Goal: Task Accomplishment & Management: Manage account settings

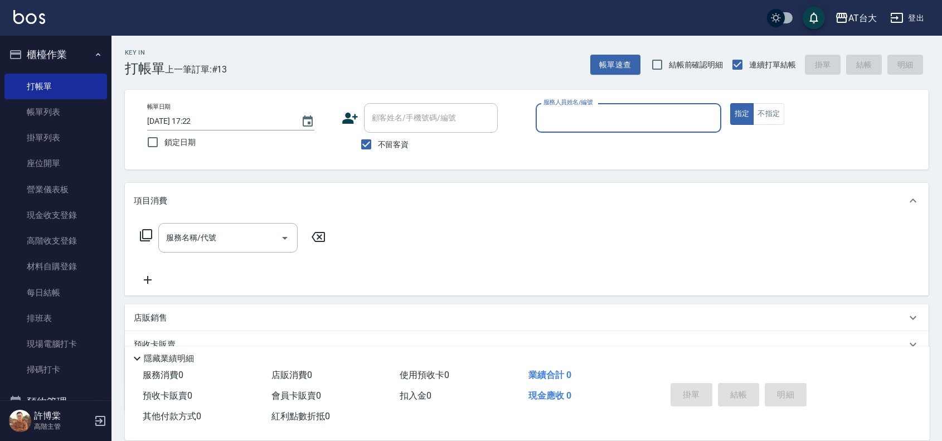
click at [558, 125] on input "服務人員姓名/編號" at bounding box center [629, 118] width 176 height 20
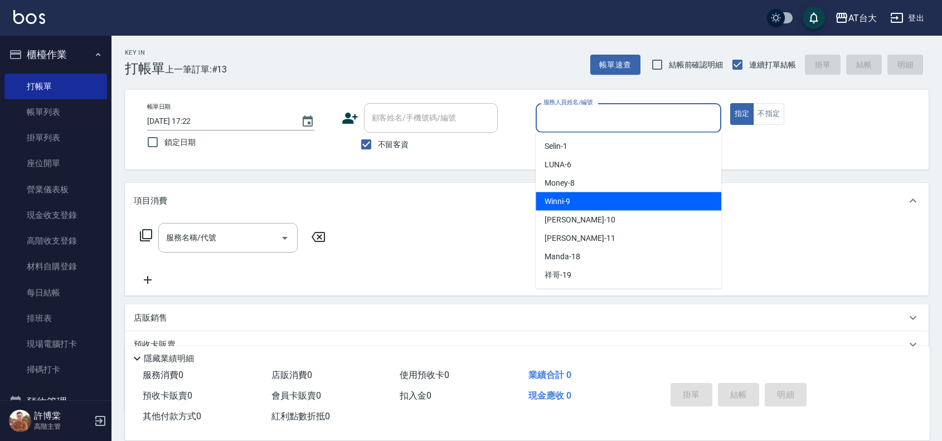
click at [629, 193] on div "Winni -9" at bounding box center [629, 201] width 186 height 18
type input "Winni-9"
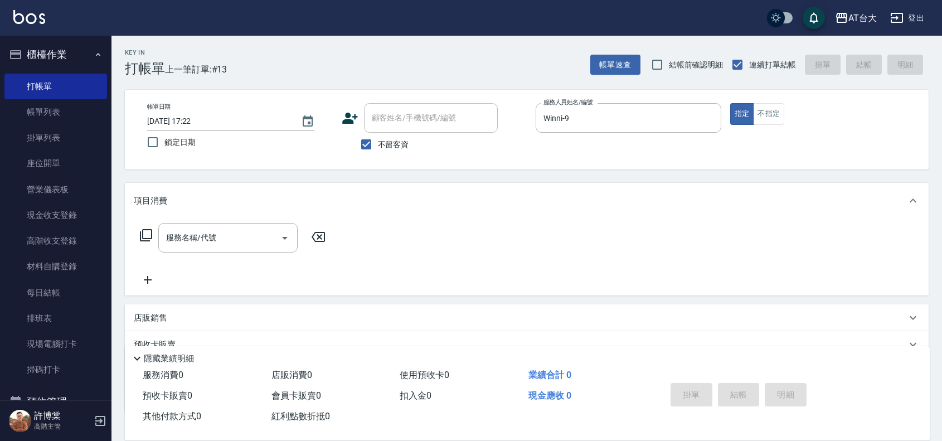
click at [786, 112] on div "指定 不指定" at bounding box center [823, 114] width 186 height 22
click at [780, 114] on button "不指定" at bounding box center [768, 114] width 31 height 22
click at [225, 232] on input "服務名稱/代號" at bounding box center [219, 238] width 113 height 20
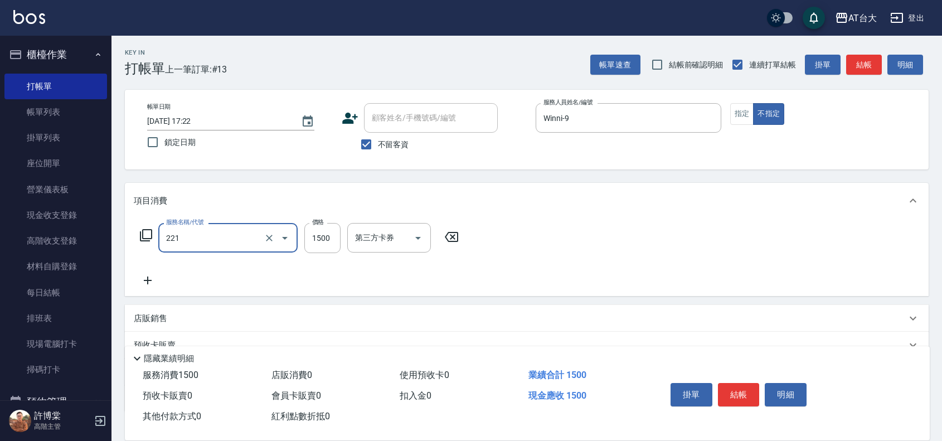
type input "燙髮自備 1500 以 下(221)"
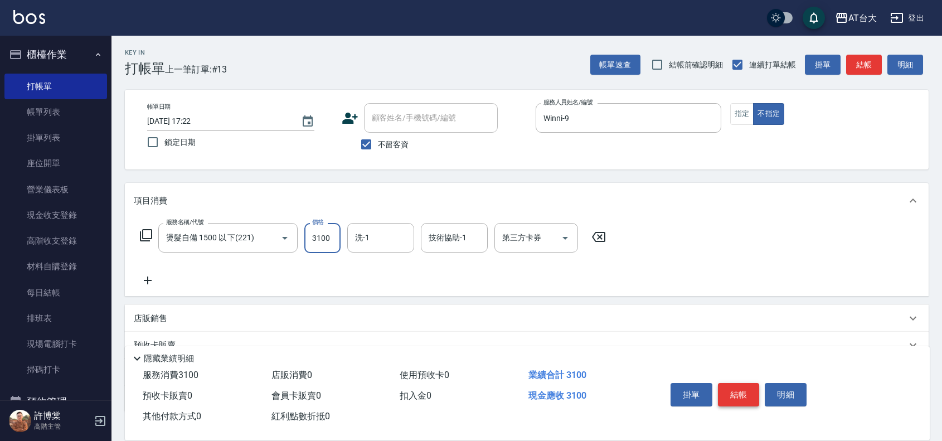
type input "3100"
click at [739, 388] on button "結帳" at bounding box center [739, 394] width 42 height 23
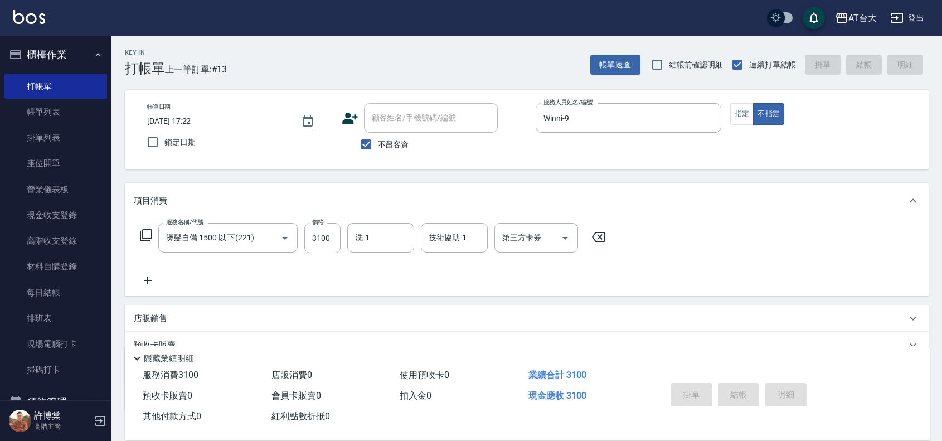
type input "[DATE] 18:27"
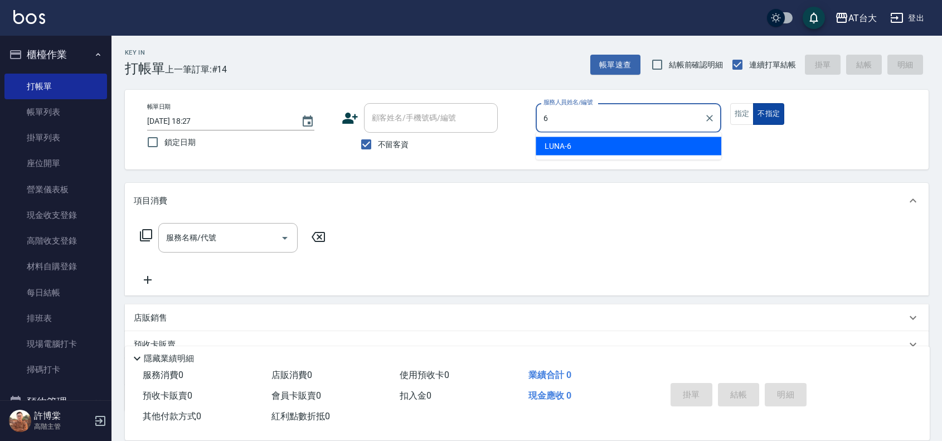
type input "LUNA-6"
type button "false"
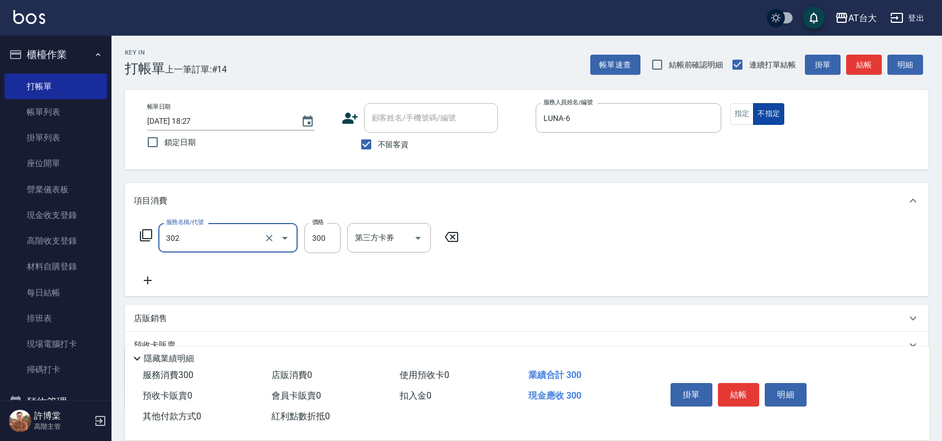
type input "剪髮(302)"
type input "450"
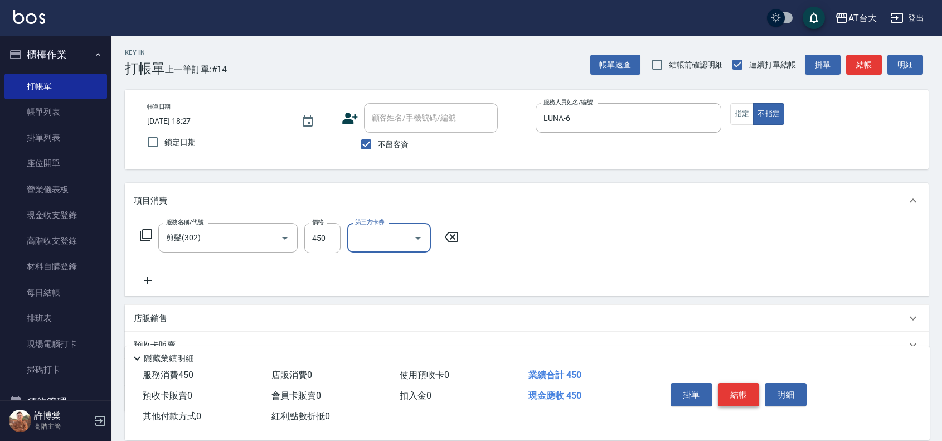
click at [739, 391] on button "結帳" at bounding box center [739, 394] width 42 height 23
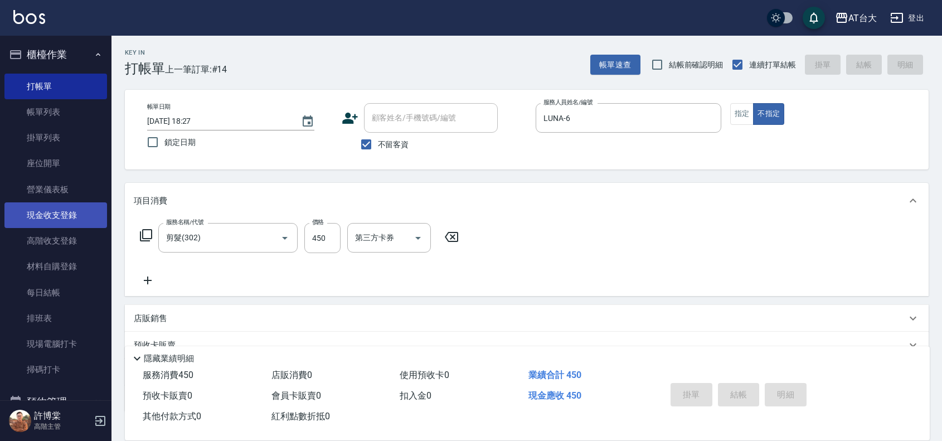
type input "[DATE] 18:33"
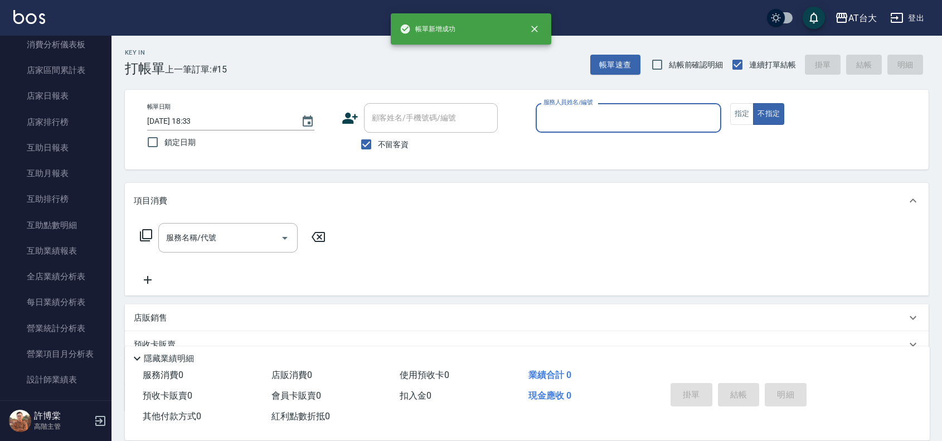
scroll to position [488, 0]
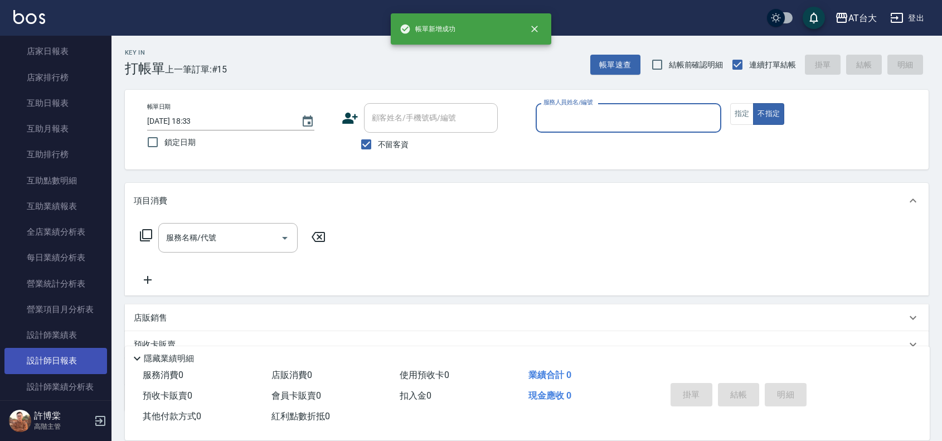
click at [60, 354] on link "設計師日報表" at bounding box center [55, 361] width 103 height 26
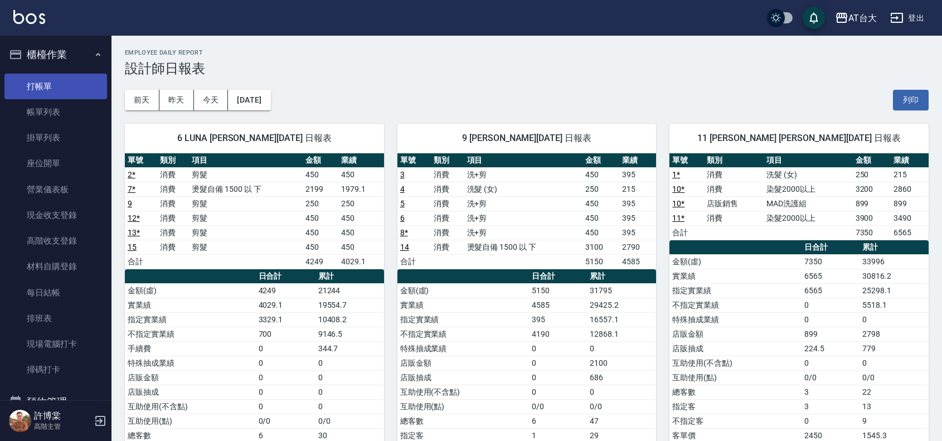
click at [59, 78] on link "打帳單" at bounding box center [55, 87] width 103 height 26
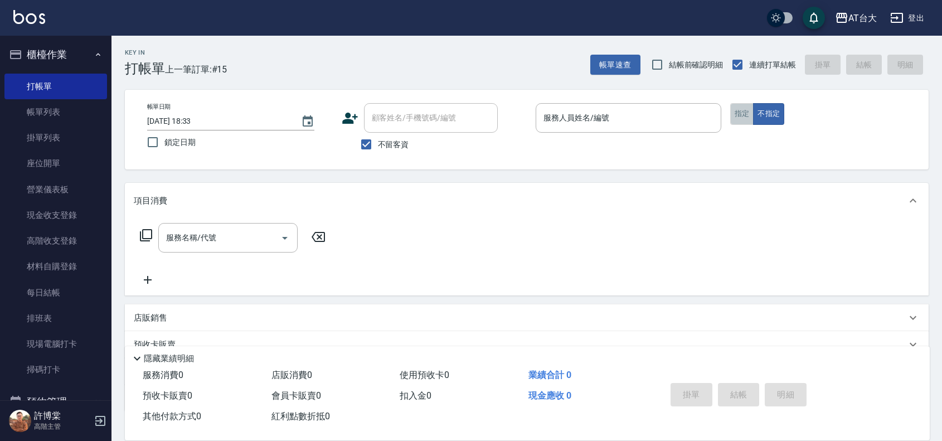
click at [739, 113] on button "指定" at bounding box center [742, 114] width 24 height 22
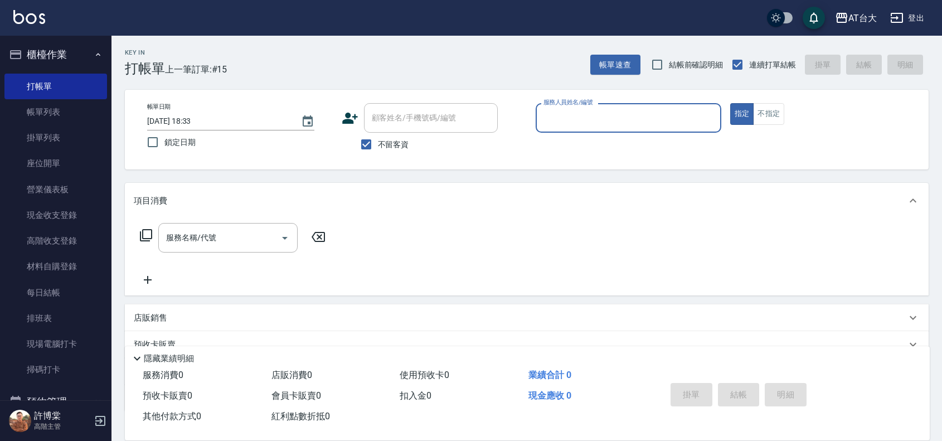
click at [637, 131] on div "服務人員姓名/編號" at bounding box center [629, 118] width 186 height 30
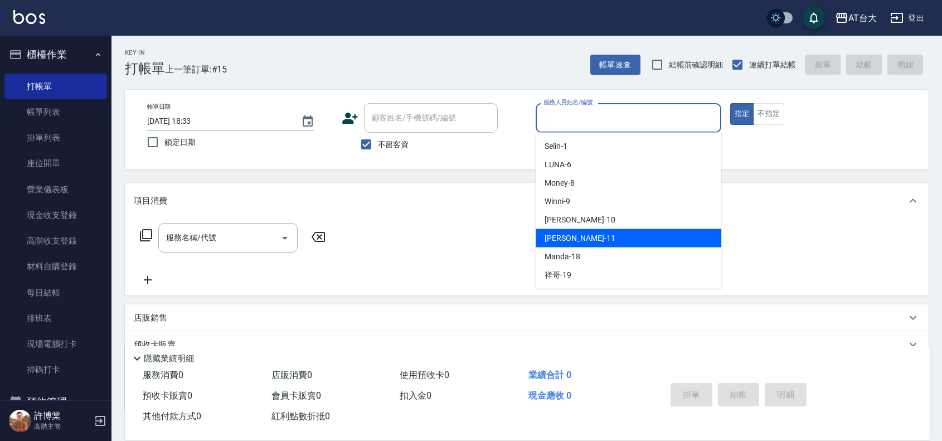
click at [603, 239] on div "Yvonne -11" at bounding box center [629, 238] width 186 height 18
type input "Yvonne-11"
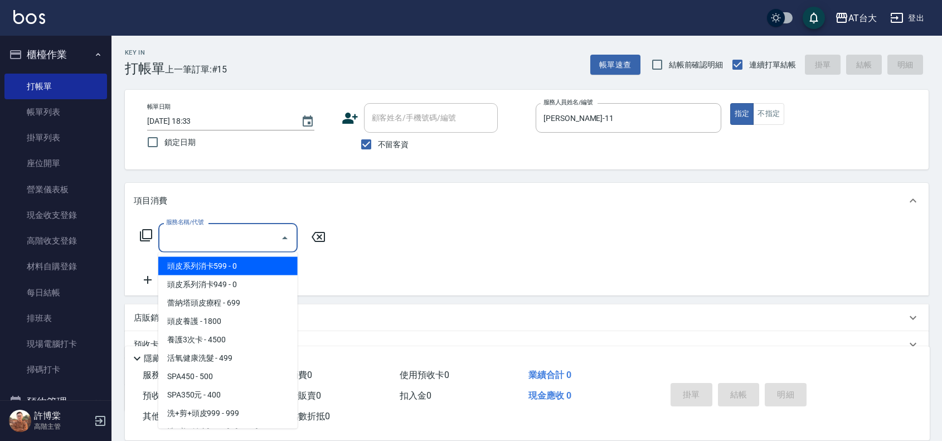
click at [271, 230] on input "服務名稱/代號" at bounding box center [219, 238] width 113 height 20
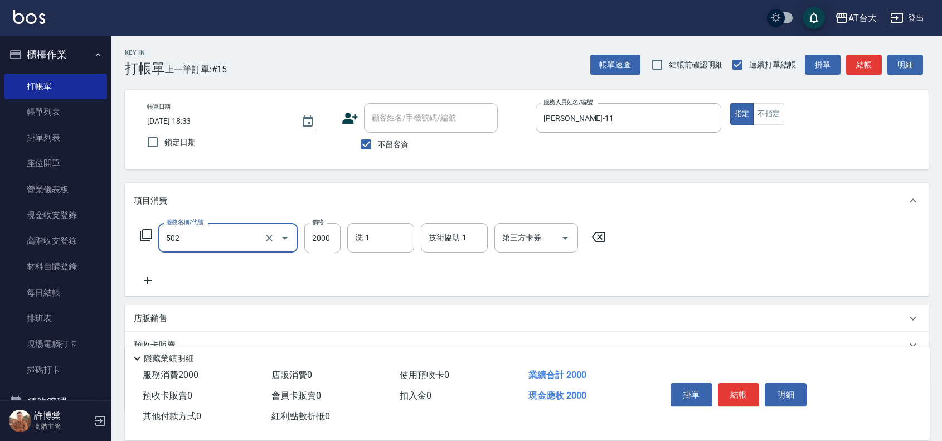
type input "染髮2000以上(502)"
click at [316, 236] on input "2199" at bounding box center [322, 238] width 36 height 30
type input "3249"
click at [743, 389] on button "結帳" at bounding box center [739, 394] width 42 height 23
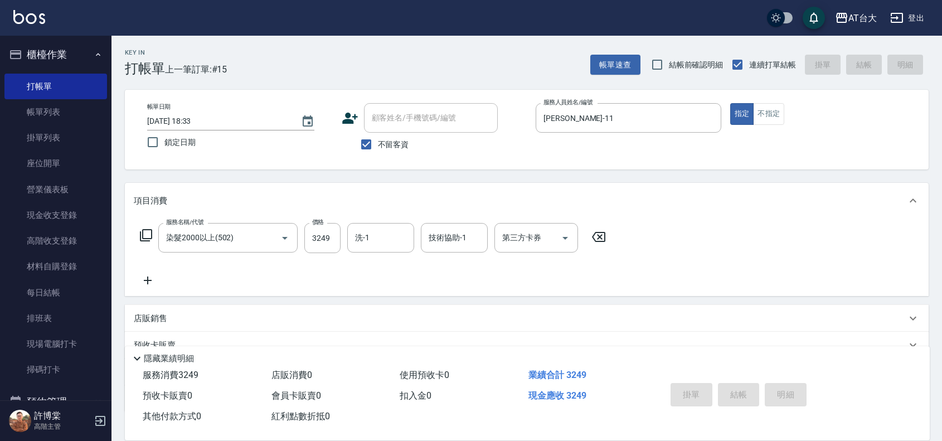
type input "2025/09/07 18:45"
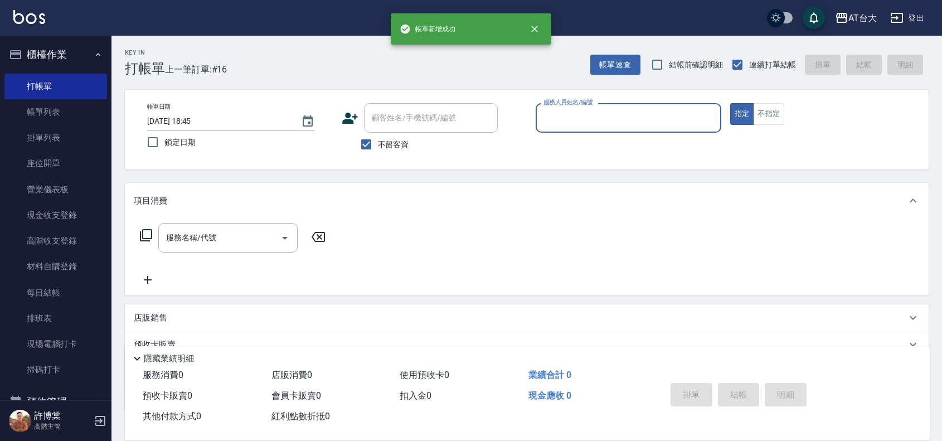
drag, startPoint x: 69, startPoint y: 113, endPoint x: 369, endPoint y: 165, distance: 304.9
click at [69, 113] on link "帳單列表" at bounding box center [55, 112] width 103 height 26
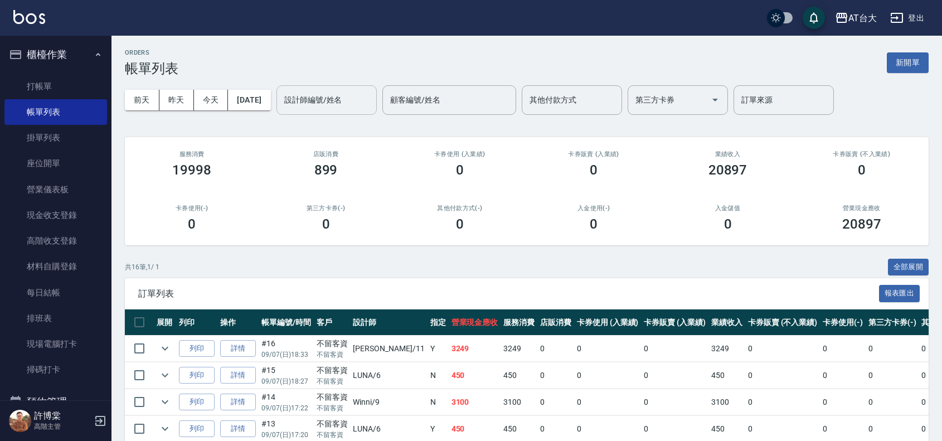
click at [358, 109] on input "設計師編號/姓名" at bounding box center [326, 100] width 90 height 20
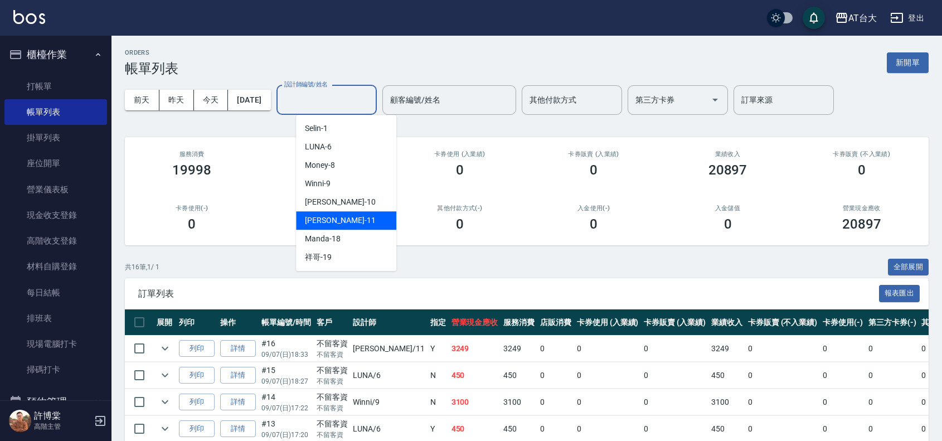
click at [364, 221] on div "Yvonne -11" at bounding box center [346, 220] width 100 height 18
type input "Yvonne-11"
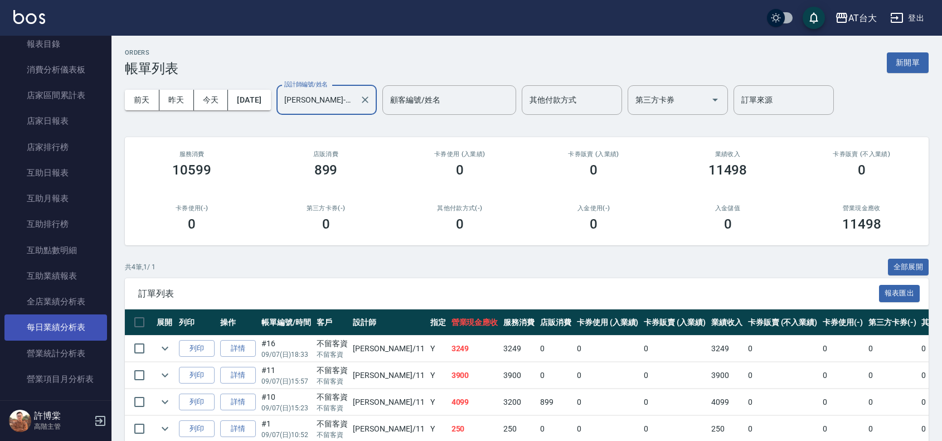
scroll to position [557, 0]
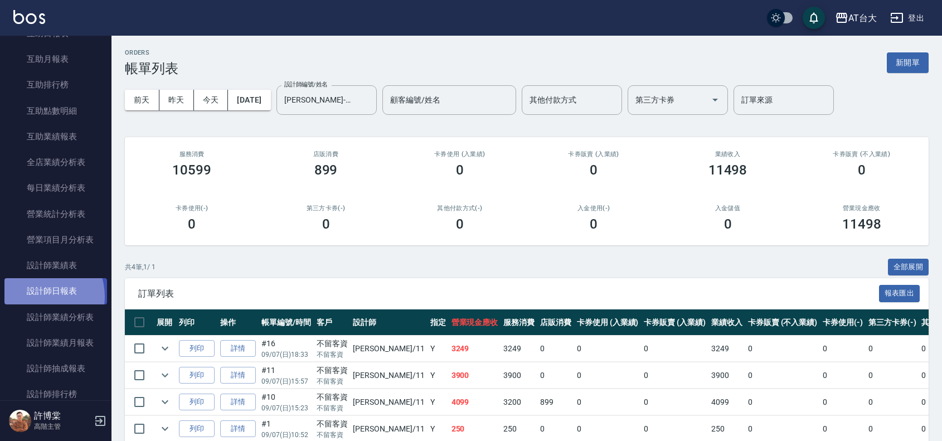
click at [38, 297] on link "設計師日報表" at bounding box center [55, 291] width 103 height 26
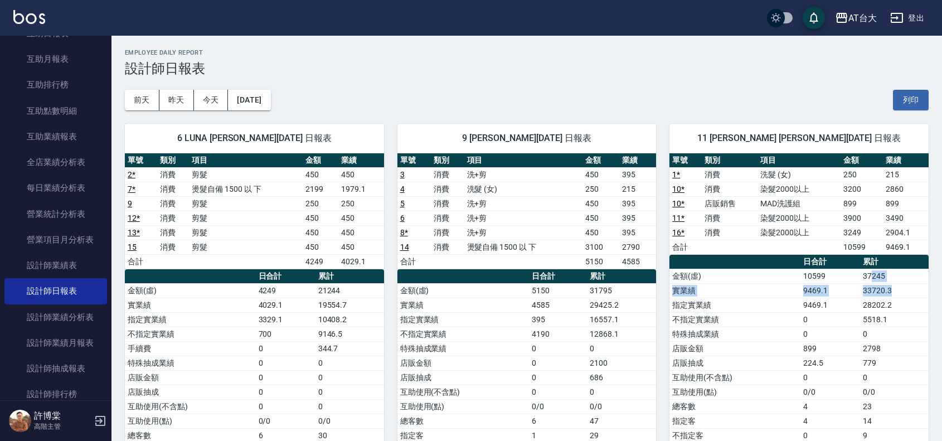
drag, startPoint x: 872, startPoint y: 283, endPoint x: 898, endPoint y: 284, distance: 25.7
click at [897, 290] on tbody "金額(虛) 10599 37245 實業績 9469.1 33720.3 指定實業績 9469.1 28202.2 不指定實業績 0 5518.1 特殊抽成業…" at bounding box center [798, 377] width 259 height 217
click at [900, 304] on td "28202.2" at bounding box center [894, 305] width 69 height 14
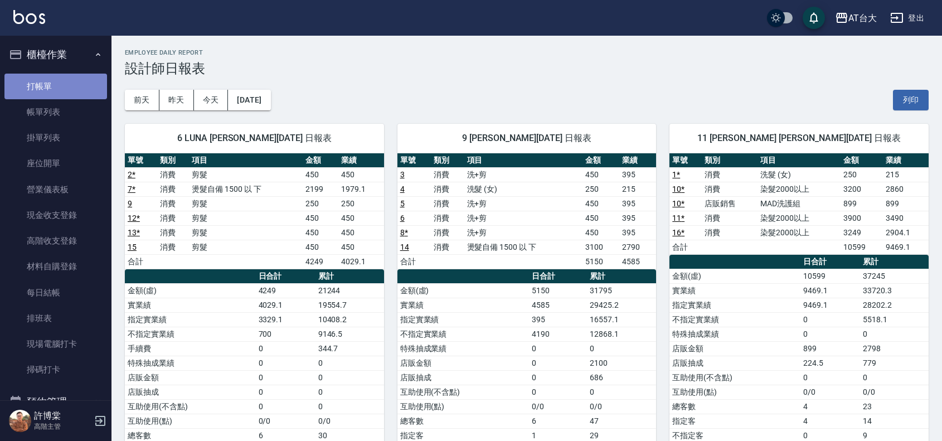
click at [59, 84] on link "打帳單" at bounding box center [55, 87] width 103 height 26
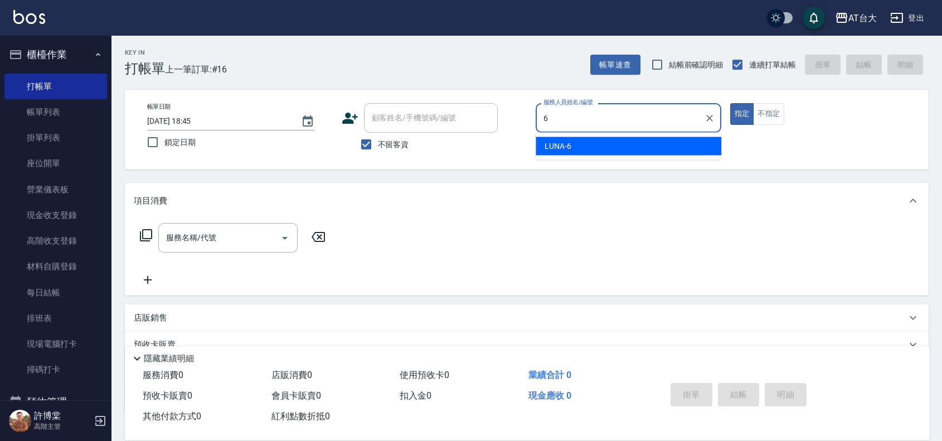
type input "LUNA-6"
type button "true"
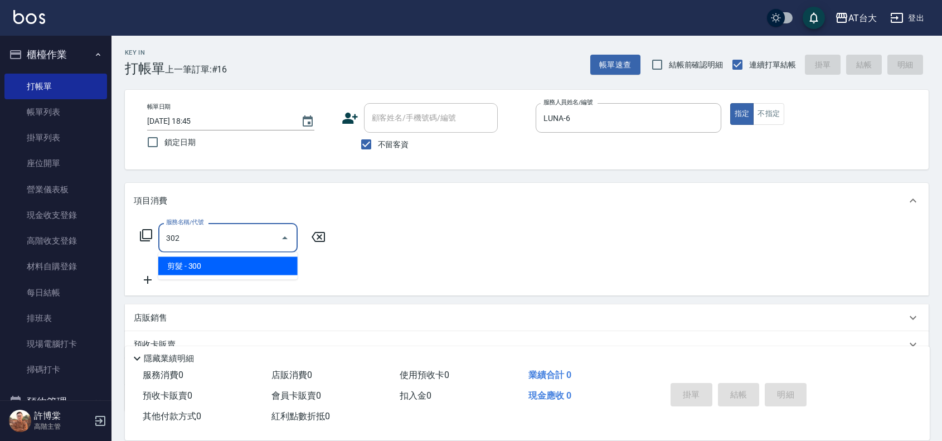
type input "剪髮(302)"
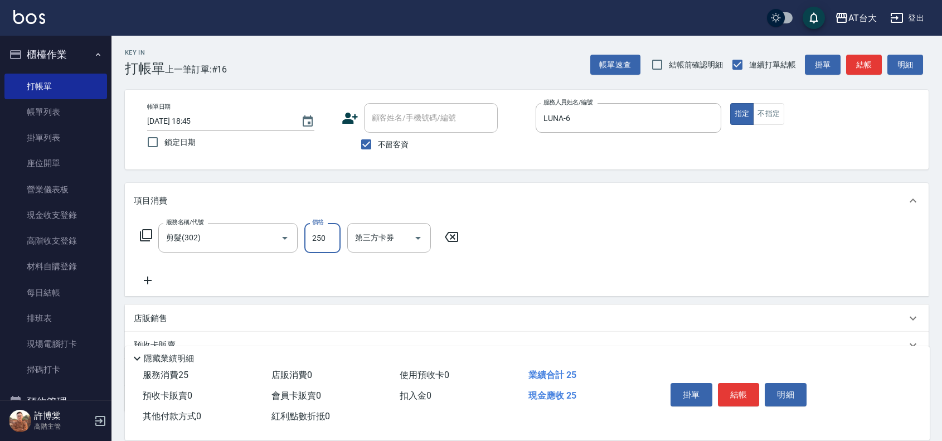
type input "250"
click at [737, 393] on button "結帳" at bounding box center [739, 394] width 42 height 23
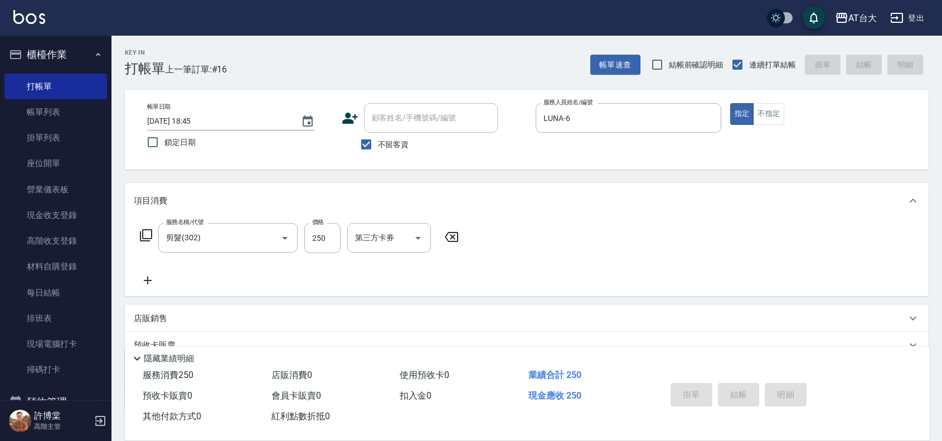
type input "2025/09/07 18:59"
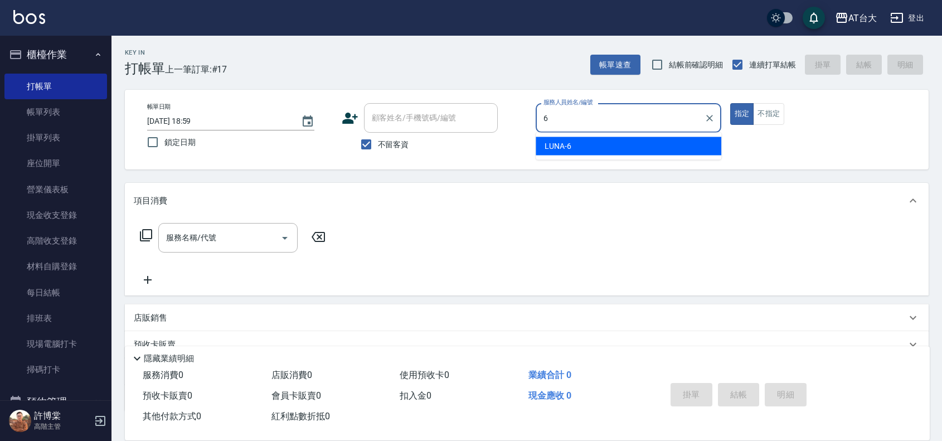
type input "LUNA-6"
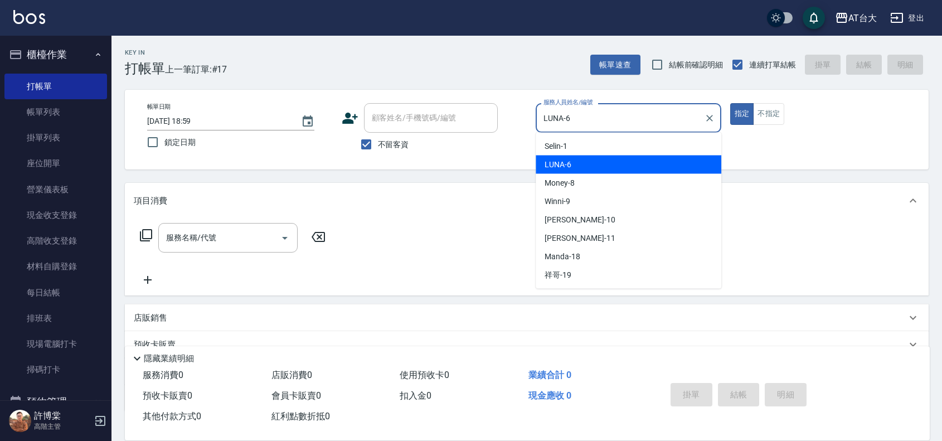
drag, startPoint x: 280, startPoint y: 81, endPoint x: 194, endPoint y: 88, distance: 86.6
click at [194, 88] on div "Key In 打帳單 上一筆訂單:#17 帳單速查 結帳前確認明細 連續打單結帳 掛單 結帳 明細 帳單日期 2025/09/07 18:59 鎖定日期 顧客…" at bounding box center [526, 277] width 830 height 482
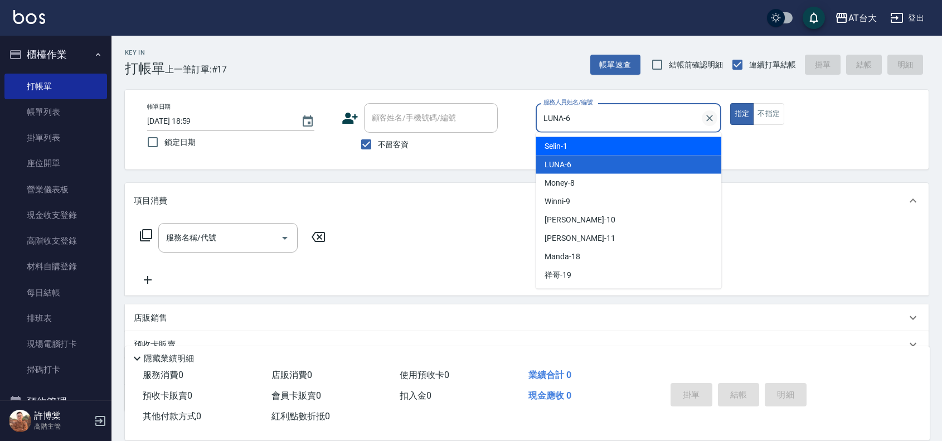
click at [705, 118] on icon "Clear" at bounding box center [709, 118] width 11 height 11
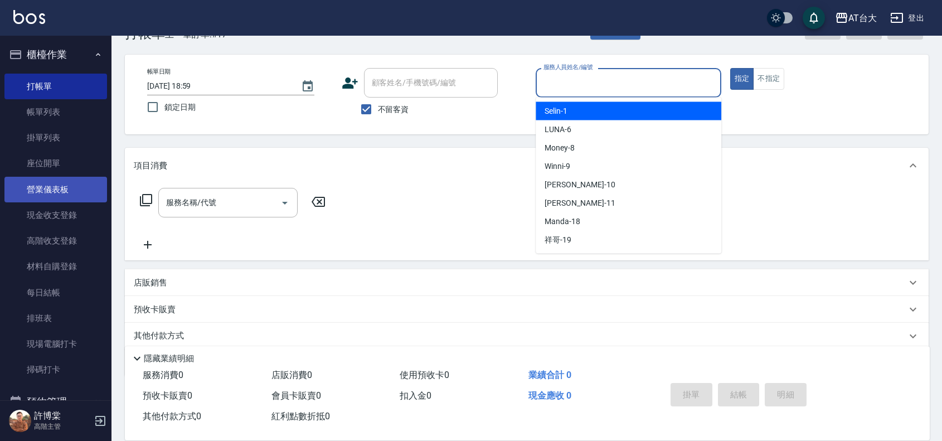
scroll to position [76, 0]
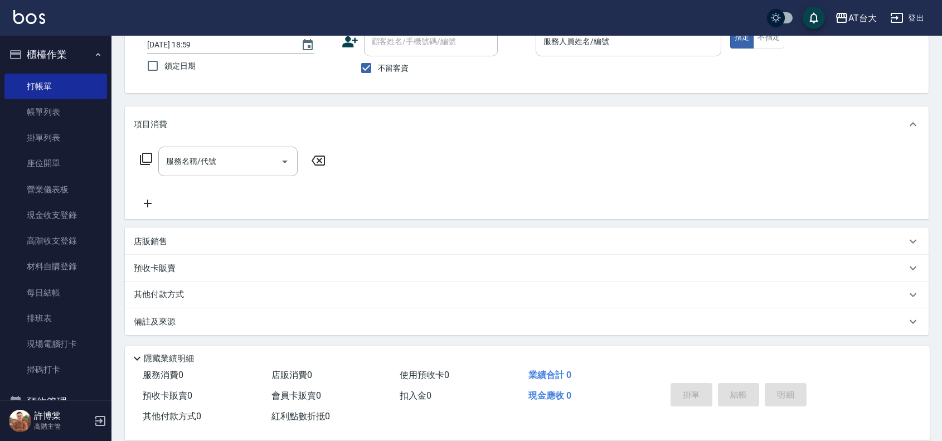
click at [163, 197] on div "服務名稱/代號 服務名稱/代號" at bounding box center [233, 179] width 198 height 64
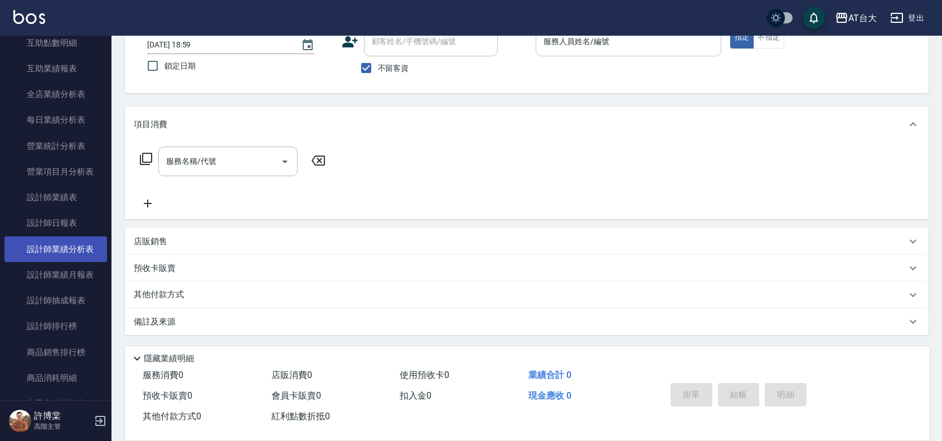
scroll to position [627, 0]
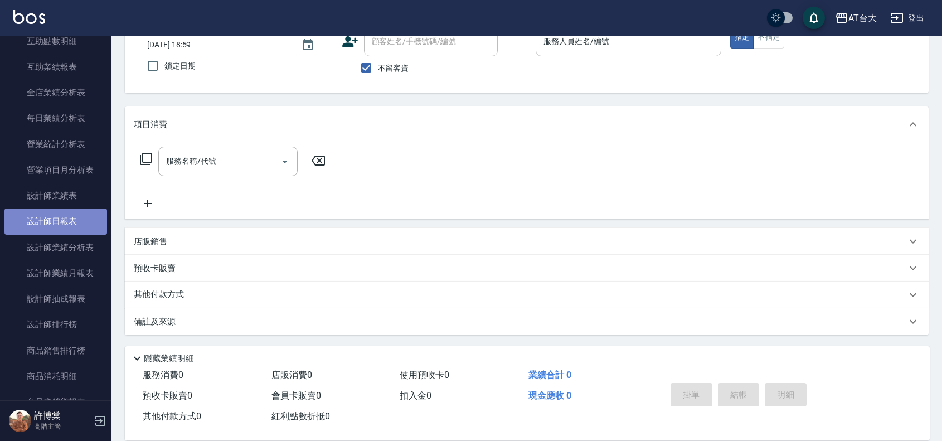
click at [69, 210] on link "設計師日報表" at bounding box center [55, 221] width 103 height 26
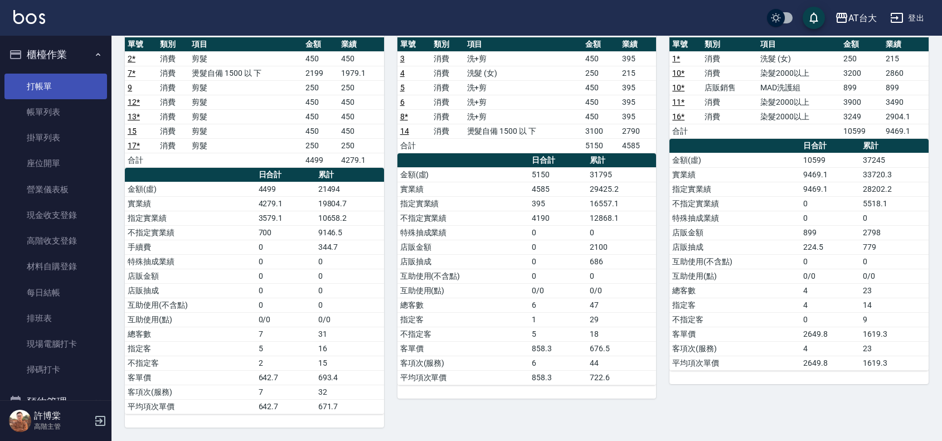
click at [41, 81] on link "打帳單" at bounding box center [55, 87] width 103 height 26
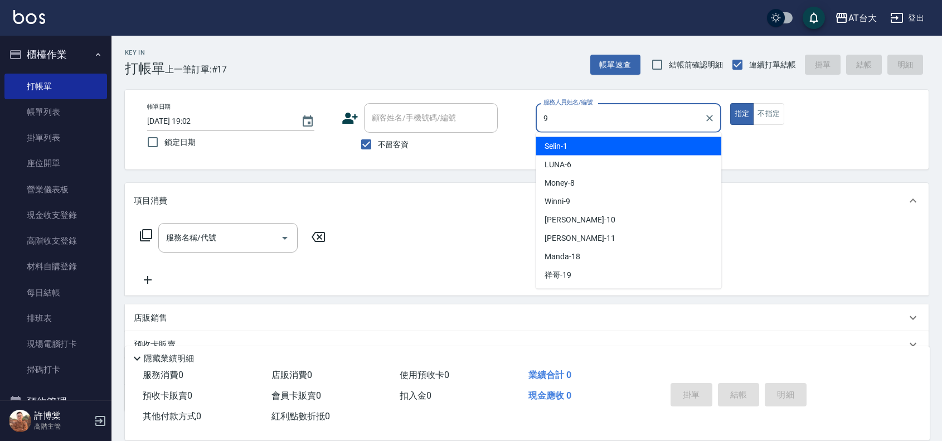
scroll to position [0, 1804]
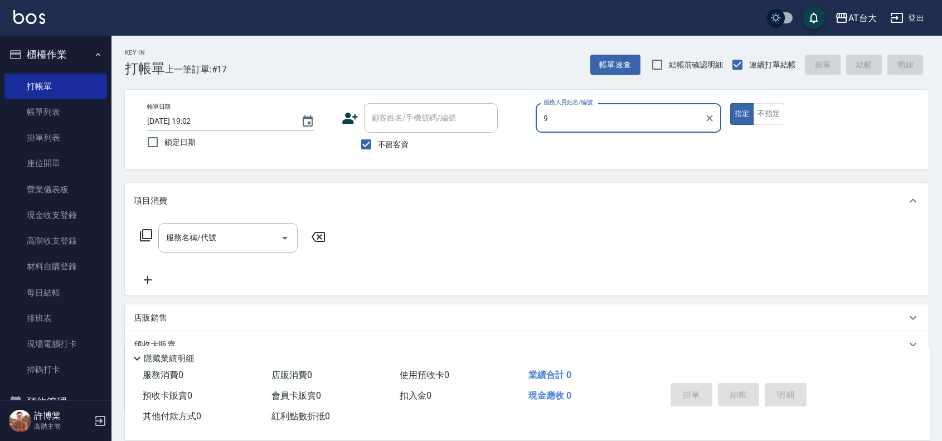
type input "..."
click at [730, 103] on button "指定" at bounding box center [742, 114] width 24 height 22
type button "true"
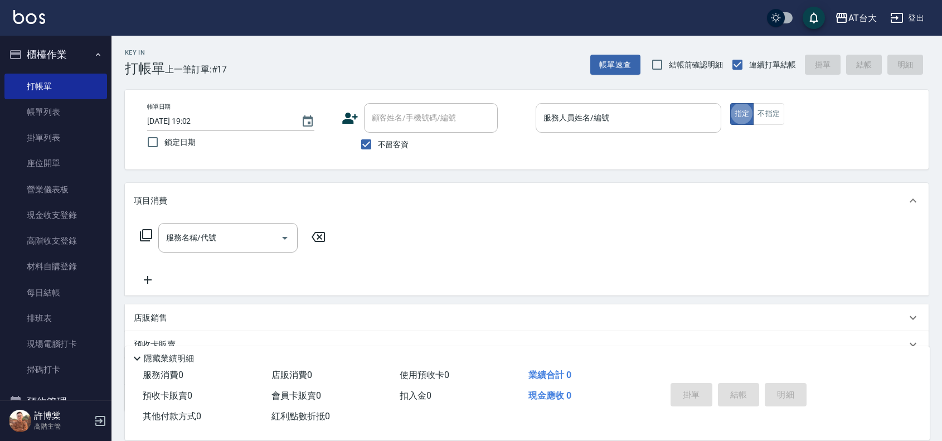
scroll to position [0, 0]
click at [693, 110] on div "服務人員姓名/編號" at bounding box center [629, 118] width 186 height 30
type input "Winni-9"
click at [759, 128] on div "帳單日期 2025/09/07 19:02 鎖定日期 顧客姓名/手機號碼/編號 顧客姓名/手機號碼/編號 不留客資 服務人員姓名/編號 Winni-9 服務人…" at bounding box center [526, 129] width 777 height 53
click at [764, 123] on button "不指定" at bounding box center [768, 114] width 31 height 22
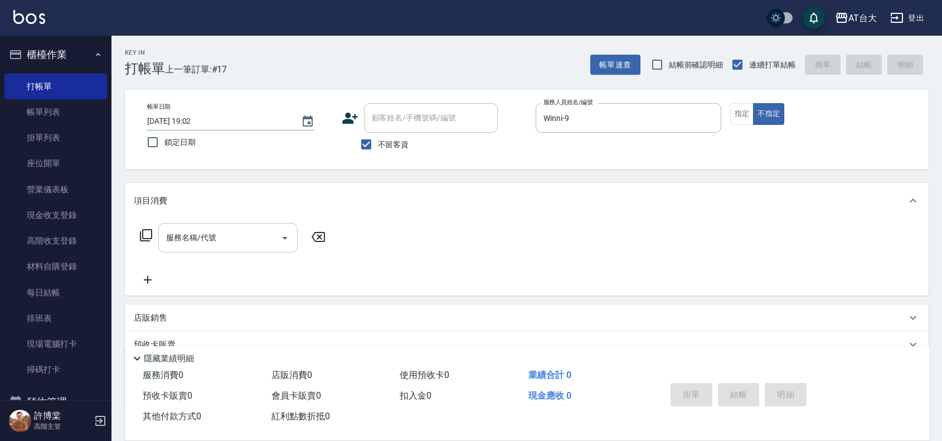
click at [241, 234] on input "服務名稱/代號" at bounding box center [219, 238] width 113 height 20
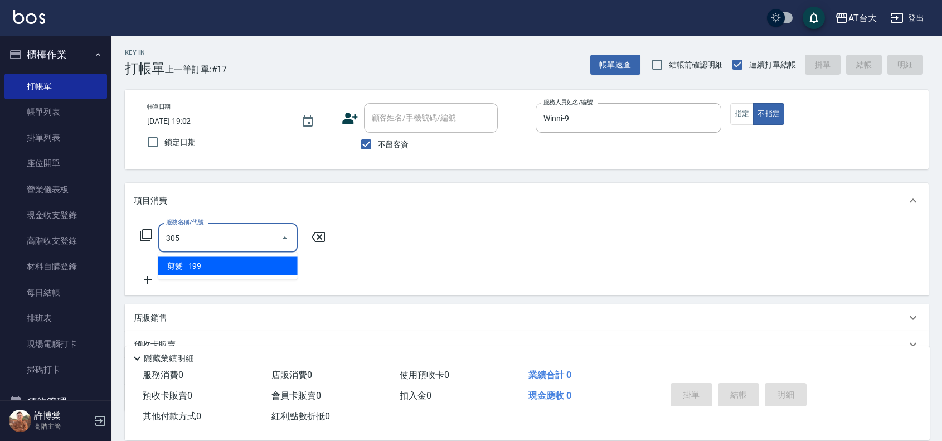
type input "剪髮(305)"
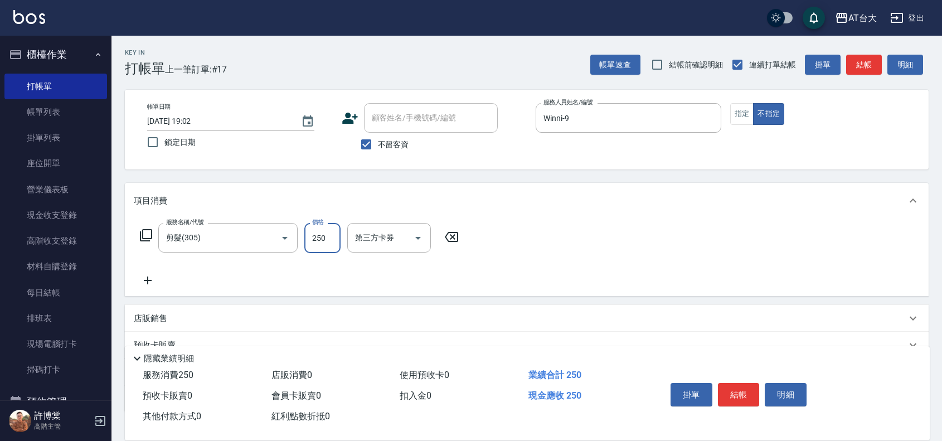
type input "250"
drag, startPoint x: 561, startPoint y: 299, endPoint x: 566, endPoint y: 302, distance: 5.7
click at [561, 299] on div "項目消費 服務名稱/代號 剪髮(305) 服務名稱/代號 價格 250 價格 第三方卡券 第三方卡券 店販銷售 服務人員姓名/編號 服務人員姓名/編號 商品代…" at bounding box center [527, 297] width 804 height 229
click at [751, 383] on button "結帳" at bounding box center [739, 394] width 42 height 23
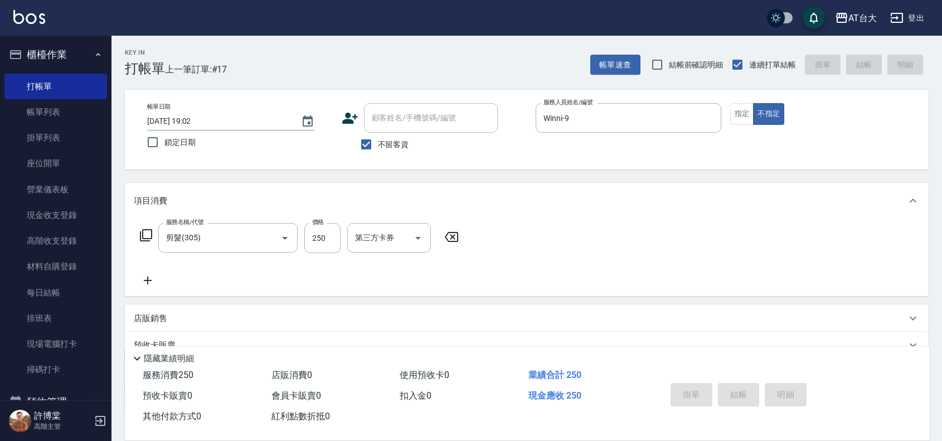
type input "2025/09/07 19:17"
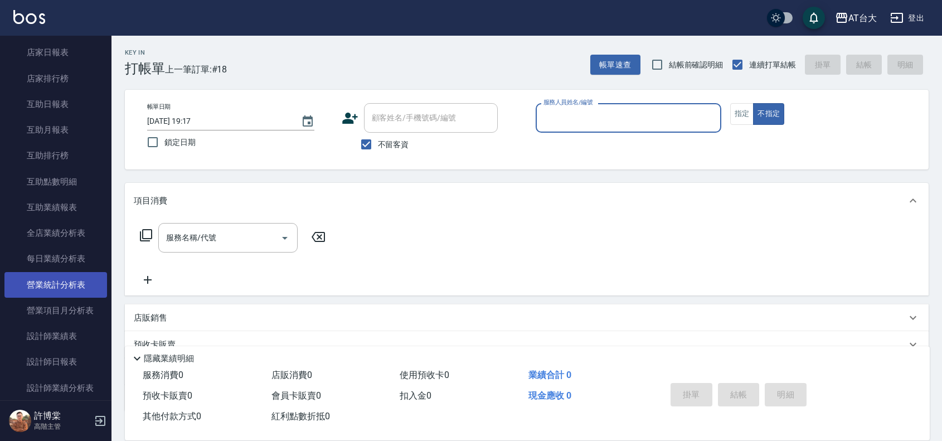
scroll to position [488, 0]
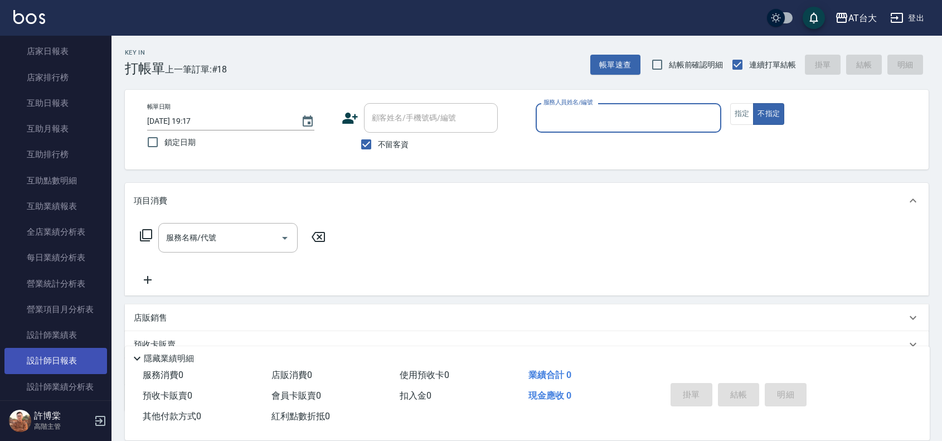
click at [59, 363] on link "設計師日報表" at bounding box center [55, 361] width 103 height 26
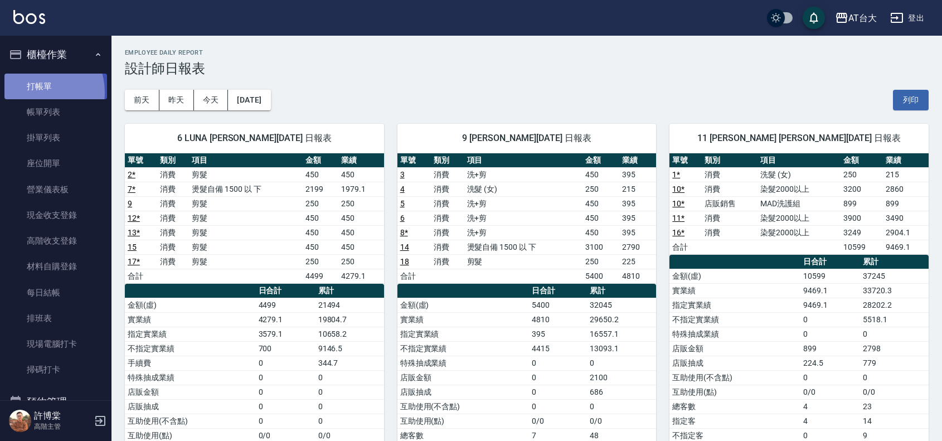
click at [35, 92] on link "打帳單" at bounding box center [55, 87] width 103 height 26
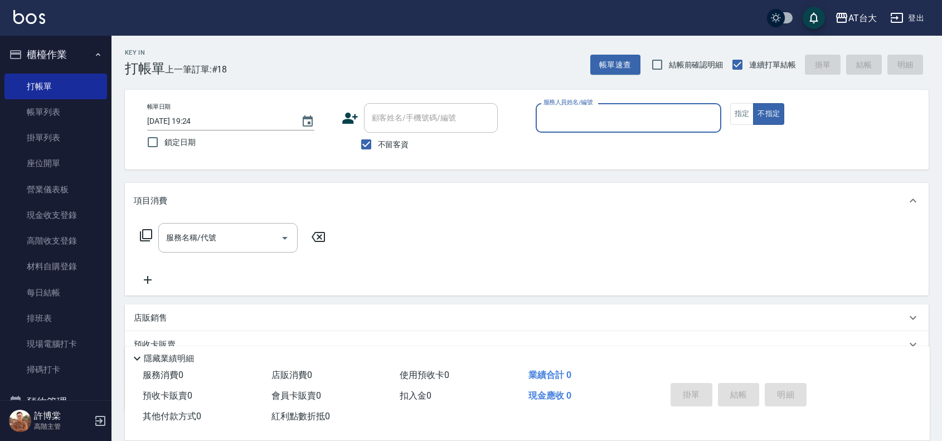
click at [562, 123] on input "服務人員姓名/編號" at bounding box center [629, 118] width 176 height 20
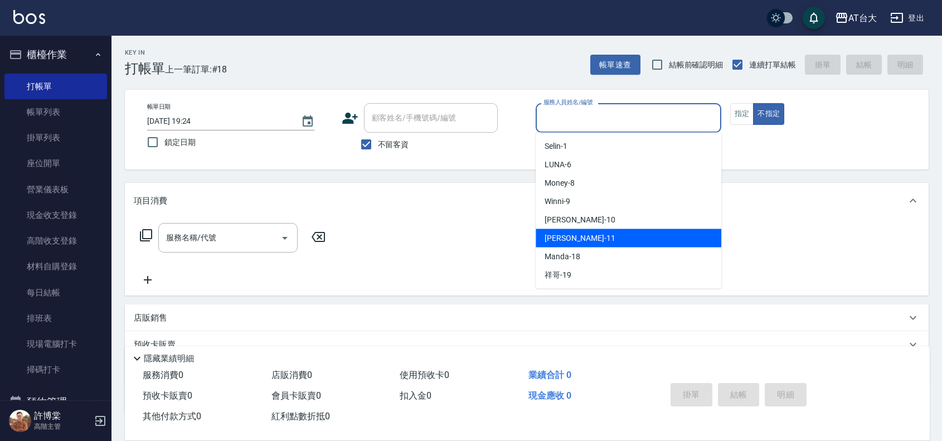
click at [594, 237] on div "Yvonne -11" at bounding box center [629, 238] width 186 height 18
type input "Yvonne-11"
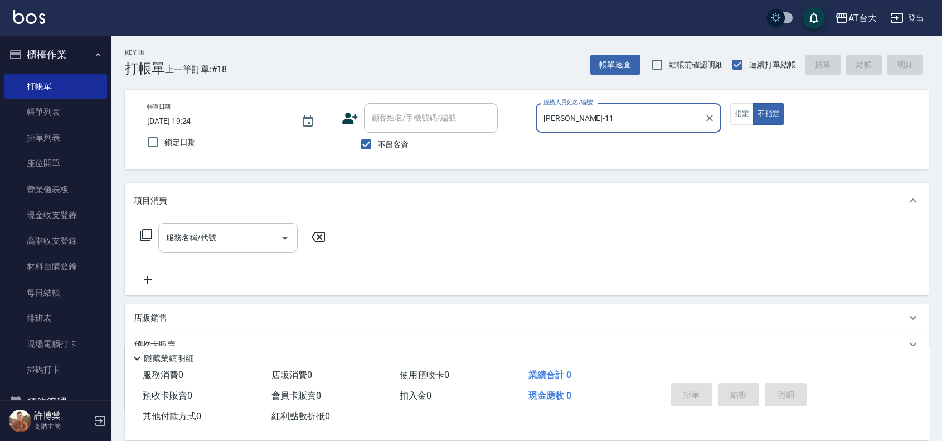
click at [219, 227] on div "服務名稱/代號" at bounding box center [227, 238] width 139 height 30
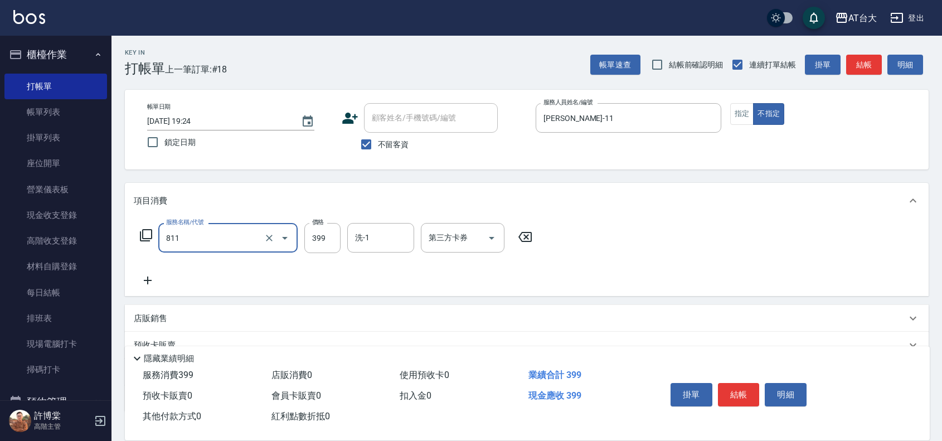
type input "洗+剪(811)"
type input "450"
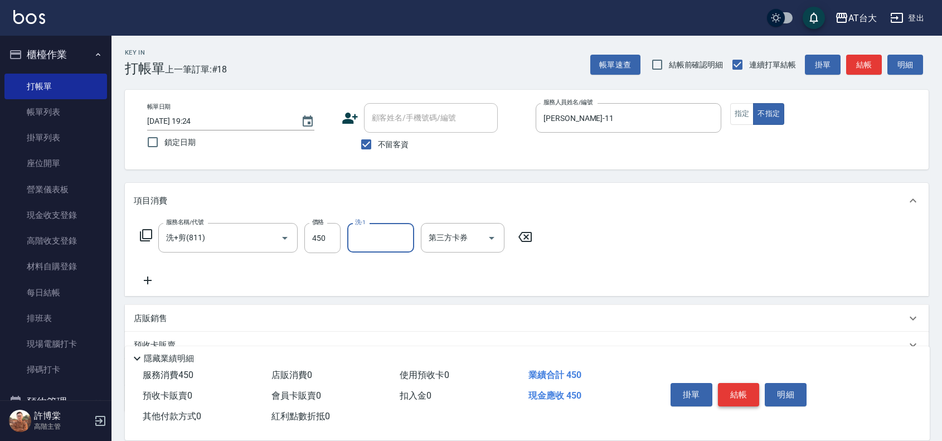
click at [745, 394] on button "結帳" at bounding box center [739, 394] width 42 height 23
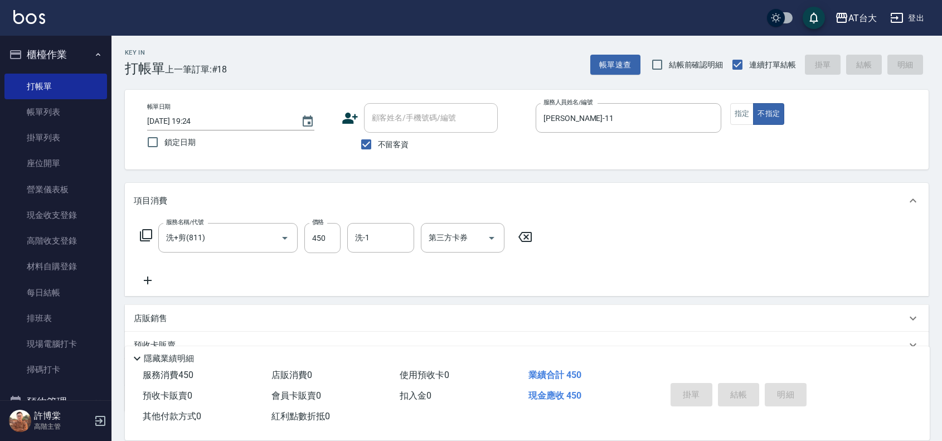
type input "2025/09/07 19:46"
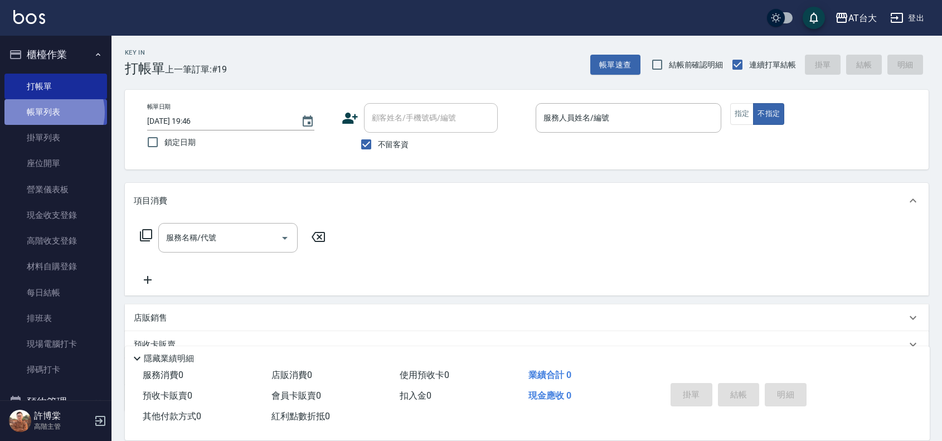
click at [54, 113] on link "帳單列表" at bounding box center [55, 112] width 103 height 26
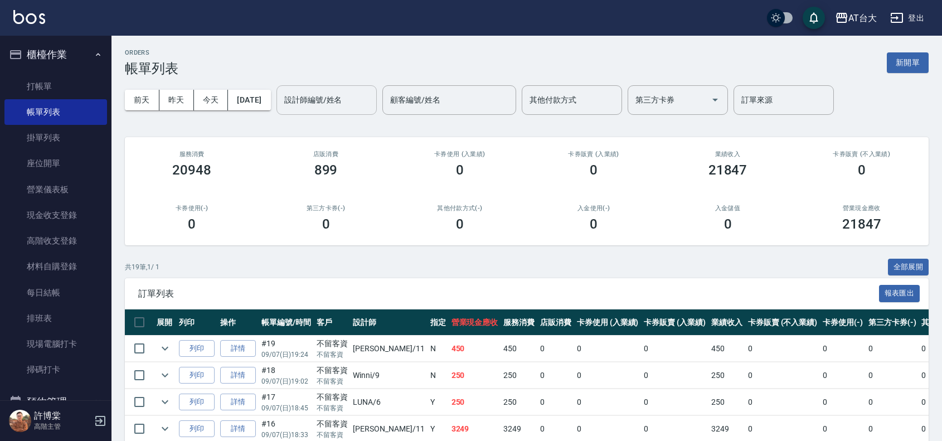
drag, startPoint x: 333, startPoint y: 102, endPoint x: 333, endPoint y: 113, distance: 11.1
click at [333, 109] on input "設計師編號/姓名" at bounding box center [326, 100] width 90 height 20
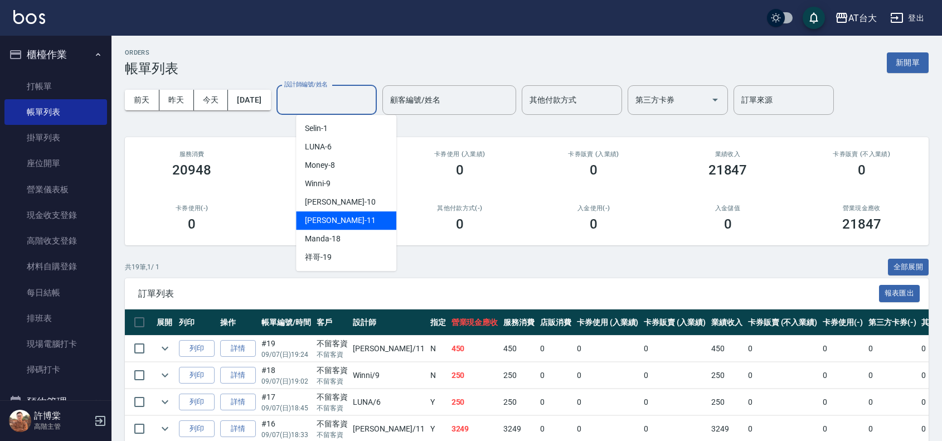
click at [346, 224] on div "Yvonne -11" at bounding box center [346, 220] width 100 height 18
click at [355, 95] on input "Yvonne-11" at bounding box center [318, 100] width 74 height 20
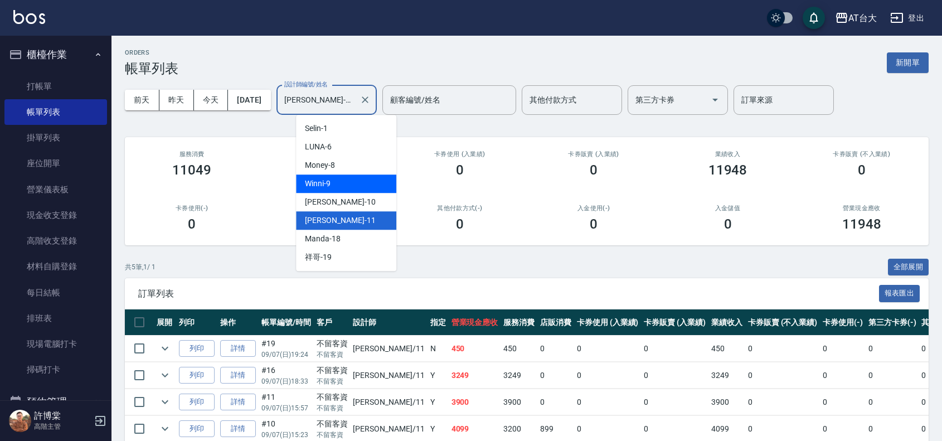
click at [358, 180] on div "Winni -9" at bounding box center [346, 183] width 100 height 18
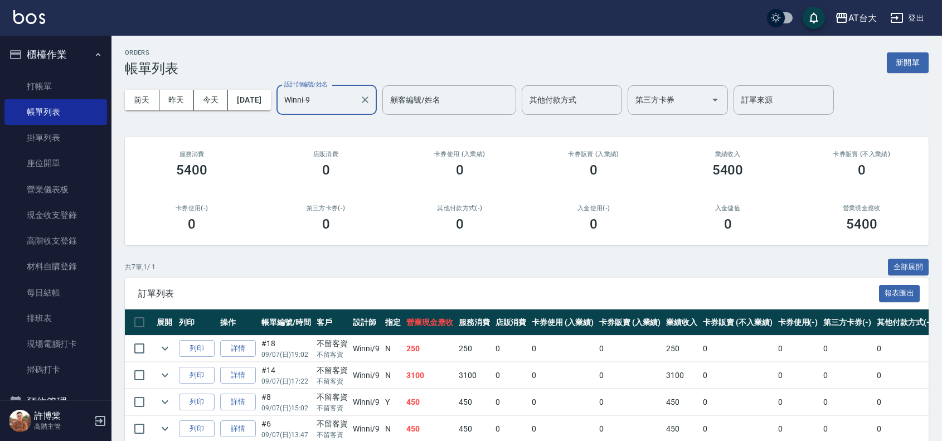
click at [355, 104] on input "Winni-9" at bounding box center [318, 100] width 74 height 20
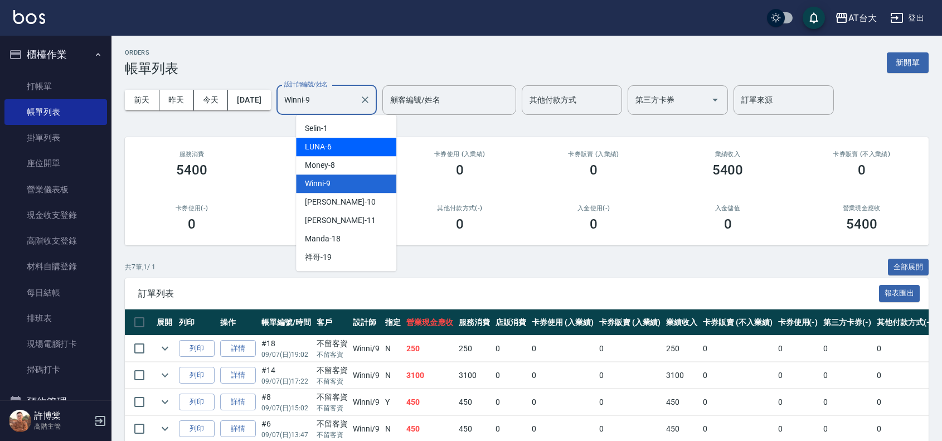
click at [355, 146] on div "LUNA -6" at bounding box center [346, 147] width 100 height 18
type input "LUNA-6"
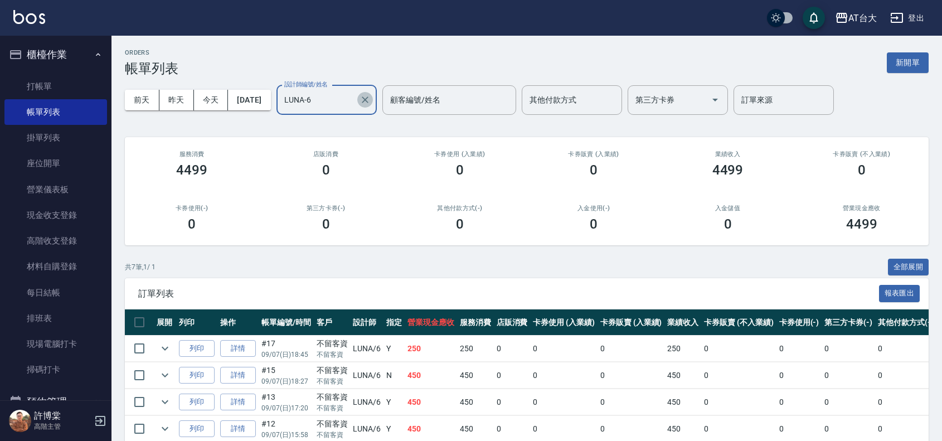
click at [368, 101] on icon "Clear" at bounding box center [365, 99] width 7 height 7
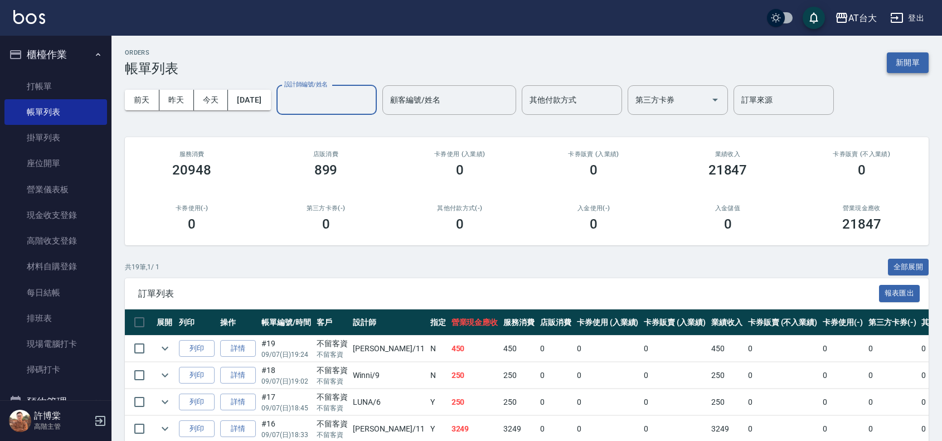
click at [922, 64] on button "新開單" at bounding box center [908, 62] width 42 height 21
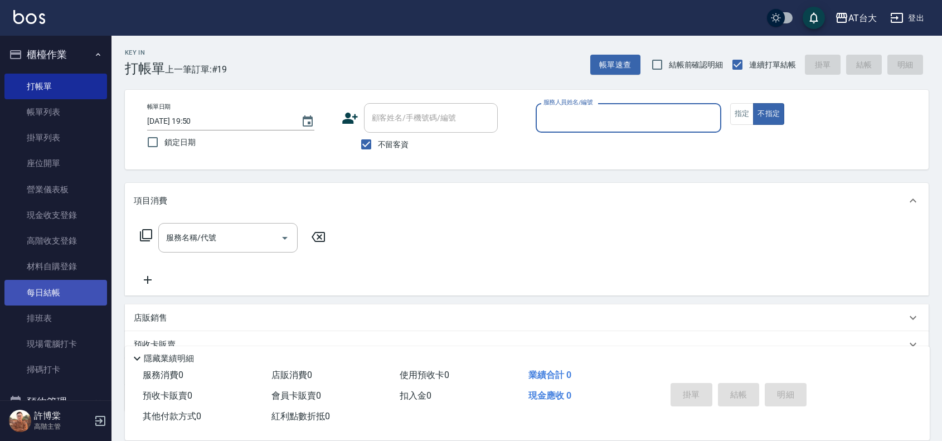
click at [32, 282] on link "每日結帳" at bounding box center [55, 293] width 103 height 26
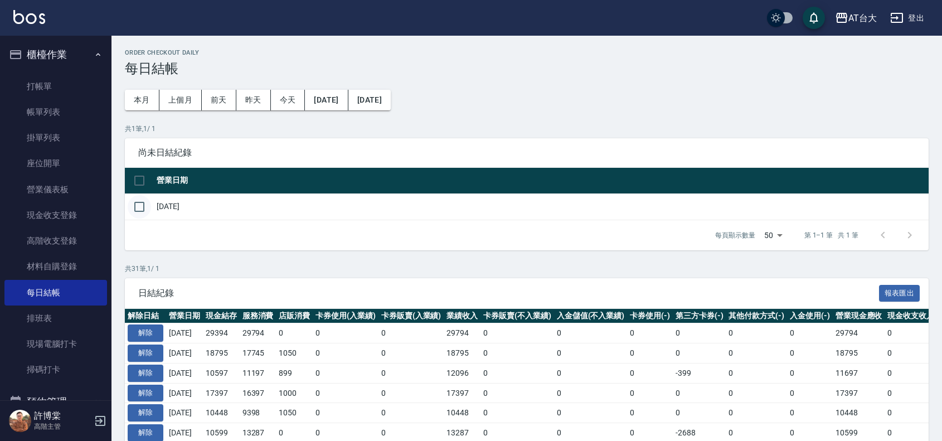
click at [131, 213] on input "checkbox" at bounding box center [139, 206] width 23 height 23
checkbox input "true"
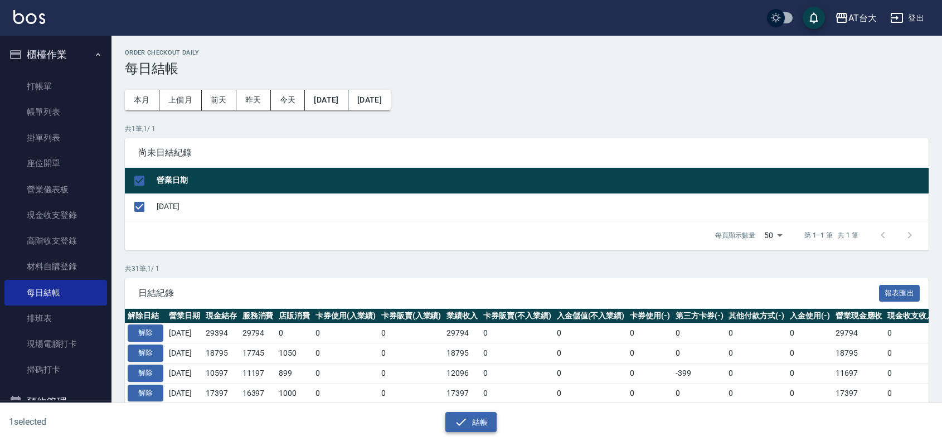
click at [460, 425] on icon "button" at bounding box center [460, 421] width 13 height 13
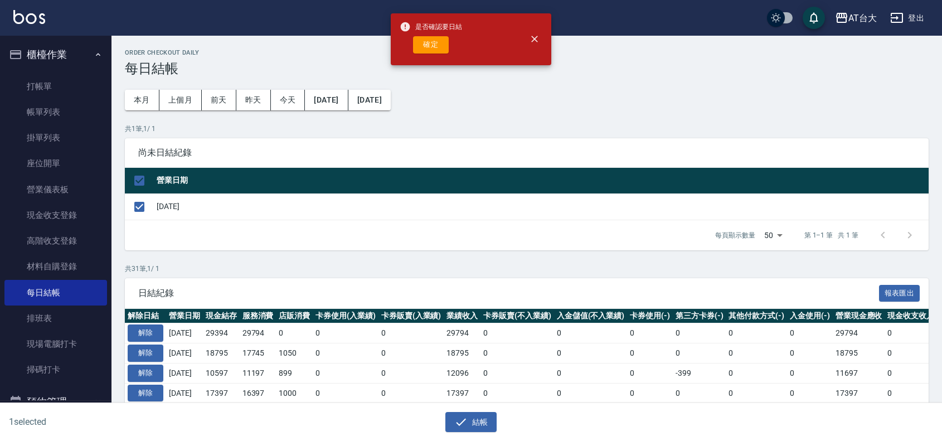
click at [434, 56] on div "是否確認要日結 確定" at bounding box center [431, 39] width 62 height 45
click at [425, 45] on button "確定" at bounding box center [431, 44] width 36 height 17
checkbox input "false"
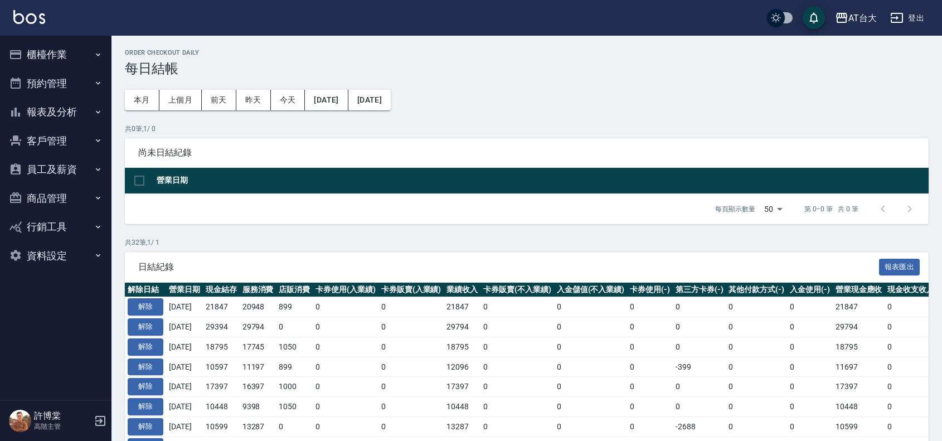
click at [34, 116] on button "報表及分析" at bounding box center [55, 112] width 103 height 29
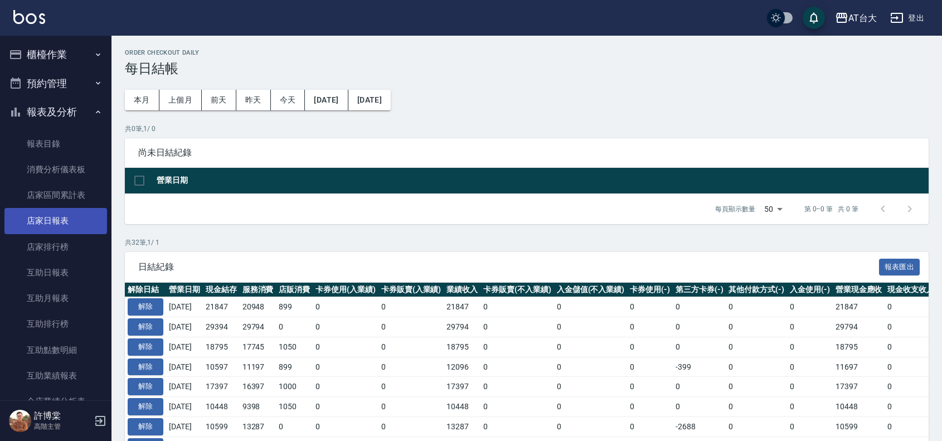
click at [40, 229] on link "店家日報表" at bounding box center [55, 221] width 103 height 26
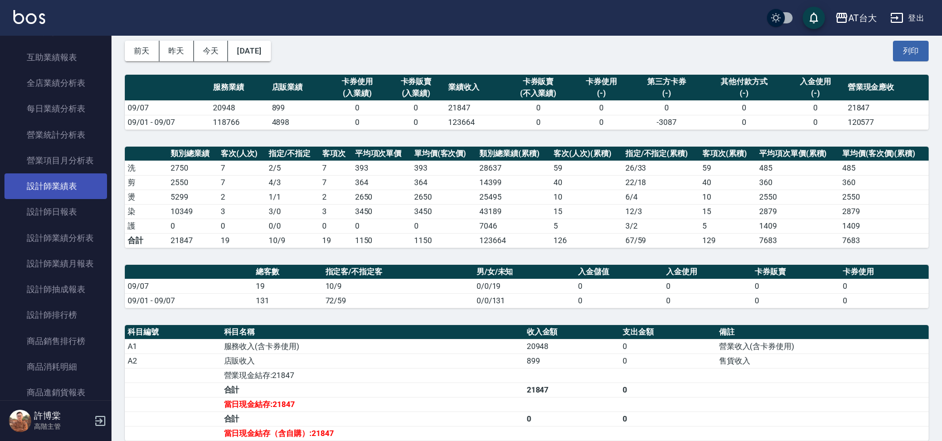
scroll to position [388, 0]
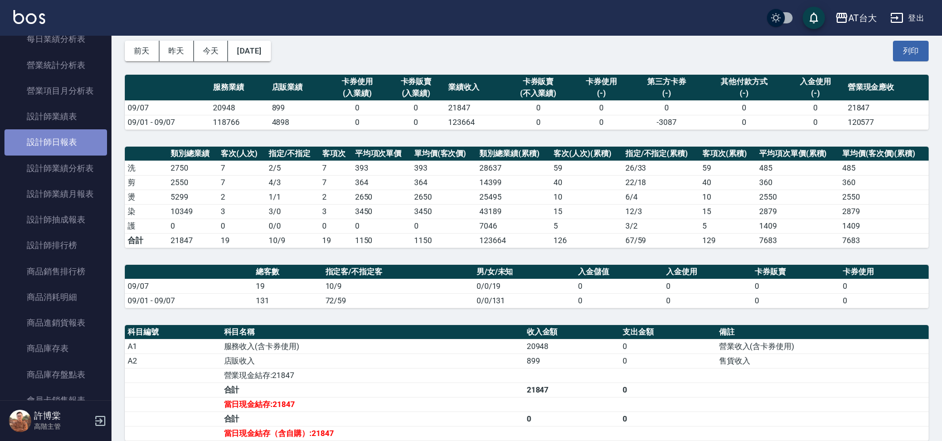
click at [73, 139] on link "設計師日報表" at bounding box center [55, 142] width 103 height 26
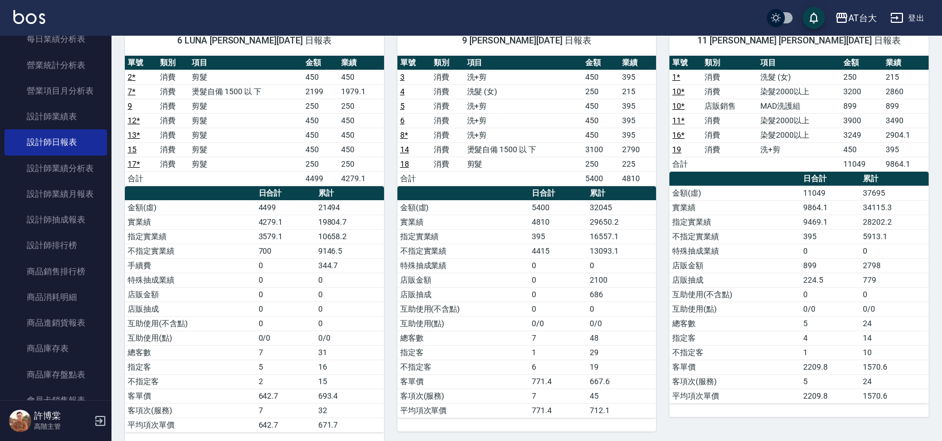
scroll to position [93, 0]
